Goal: Task Accomplishment & Management: Manage account settings

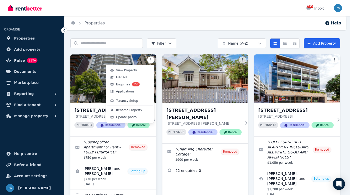
click at [152, 60] on html "Open main menu 393 Inbox Open user menu ORGANISE Properties Add property Pulse …" at bounding box center [175, 97] width 350 height 195
click at [119, 76] on span "Edit Ad" at bounding box center [121, 77] width 11 height 4
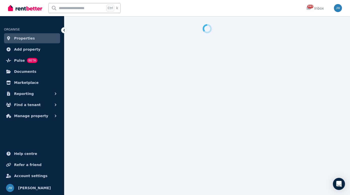
select select "**********"
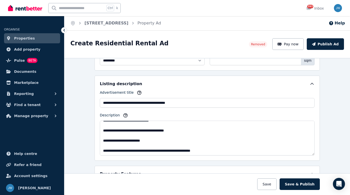
scroll to position [201, 0]
click at [298, 43] on button "Pay now" at bounding box center [288, 44] width 32 height 12
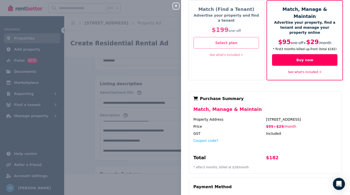
scroll to position [0, 0]
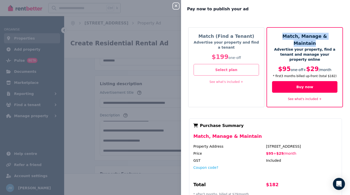
drag, startPoint x: 274, startPoint y: 34, endPoint x: 331, endPoint y: 37, distance: 57.3
click at [331, 37] on h5 "Match, Manage & Maintain" at bounding box center [304, 40] width 65 height 14
copy h5 "Match, Manage & Maintain"
click at [67, 68] on div "Close panel Pay now to publish your ad Match (Find a Tenant) Advertise your pro…" at bounding box center [175, 97] width 350 height 195
